Goal: Find contact information: Find contact information

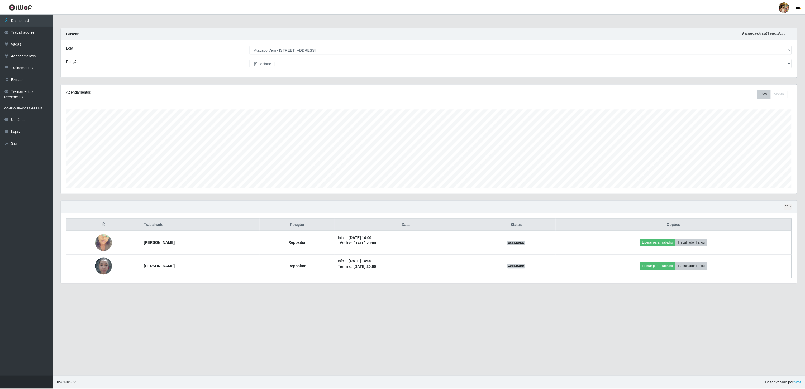
scroll to position [110, 737]
click at [9, 22] on link "Dashboard" at bounding box center [26, 21] width 53 height 12
click at [275, 53] on select "[Selecione...] Atacado Vem - [GEOGRAPHIC_DATA] 30 Laranjeiras Velha Atacado Vem…" at bounding box center [521, 49] width 543 height 9
select select "494"
click at [250, 46] on select "[Selecione...] Atacado Vem - [GEOGRAPHIC_DATA] 30 Laranjeiras Velha Atacado Vem…" at bounding box center [521, 49] width 543 height 9
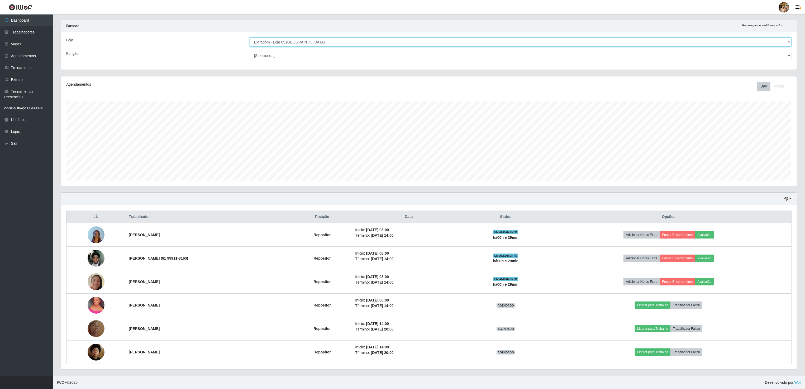
scroll to position [0, 0]
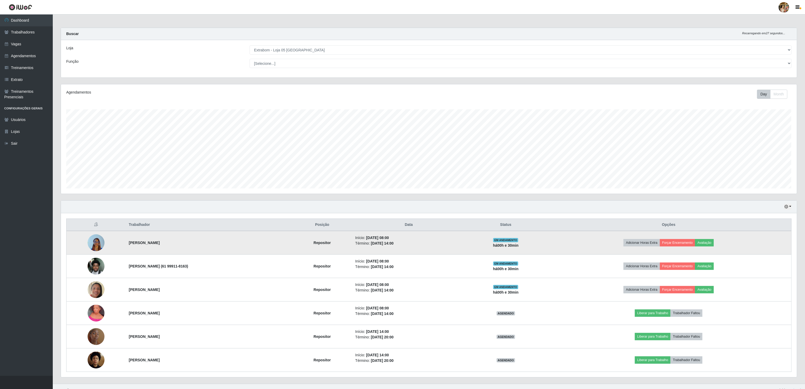
drag, startPoint x: 116, startPoint y: 247, endPoint x: 192, endPoint y: 252, distance: 76.2
click at [192, 252] on tr "[PERSON_NAME] MIGAN Repositor Início: [DATE] 08:00 Término: [DATE] 14:00 EM AND…" at bounding box center [428, 243] width 725 height 24
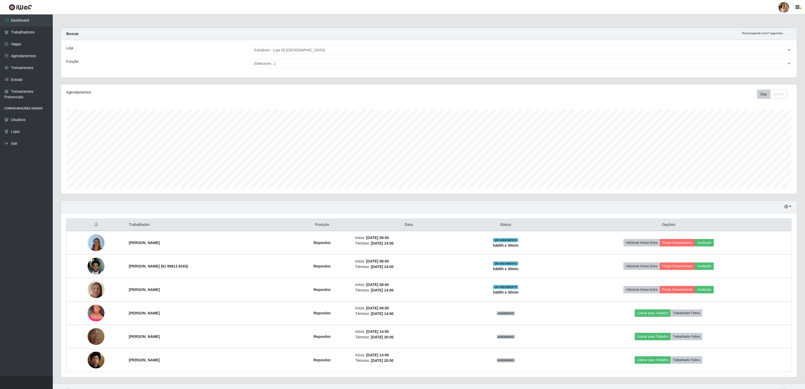
copy tr "[PERSON_NAME]"
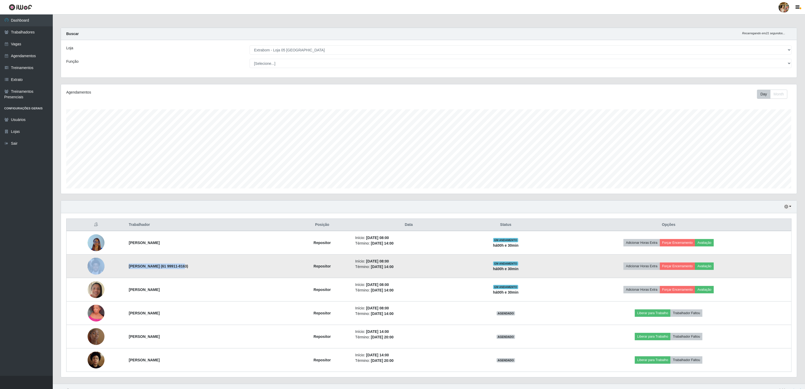
drag, startPoint x: 111, startPoint y: 265, endPoint x: 184, endPoint y: 266, distance: 73.1
click at [184, 266] on tr "[PERSON_NAME] (61 99911-8163) Repositor Início: [DATE] 08:00 Término: [DATE] 14…" at bounding box center [428, 266] width 725 height 23
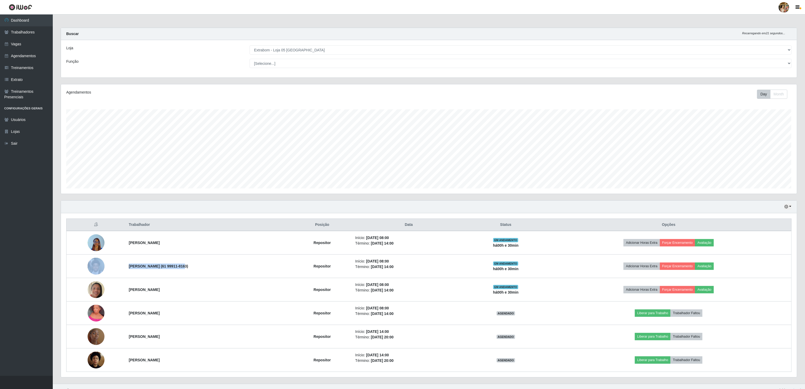
copy tr "[PERSON_NAME]"
